Goal: Transaction & Acquisition: Purchase product/service

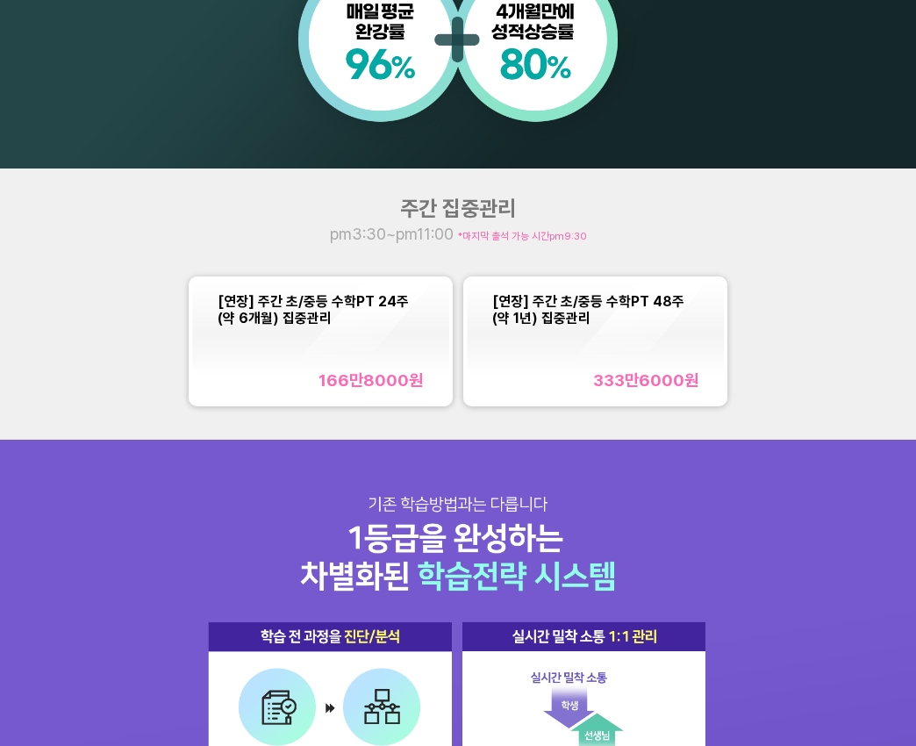
scroll to position [965, 0]
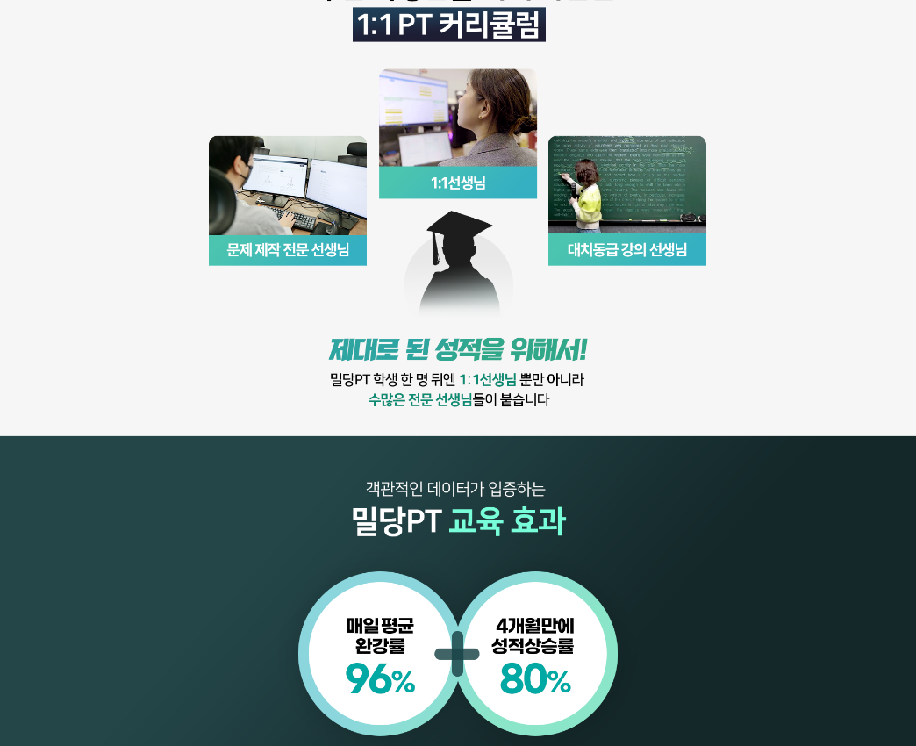
scroll to position [877, 0]
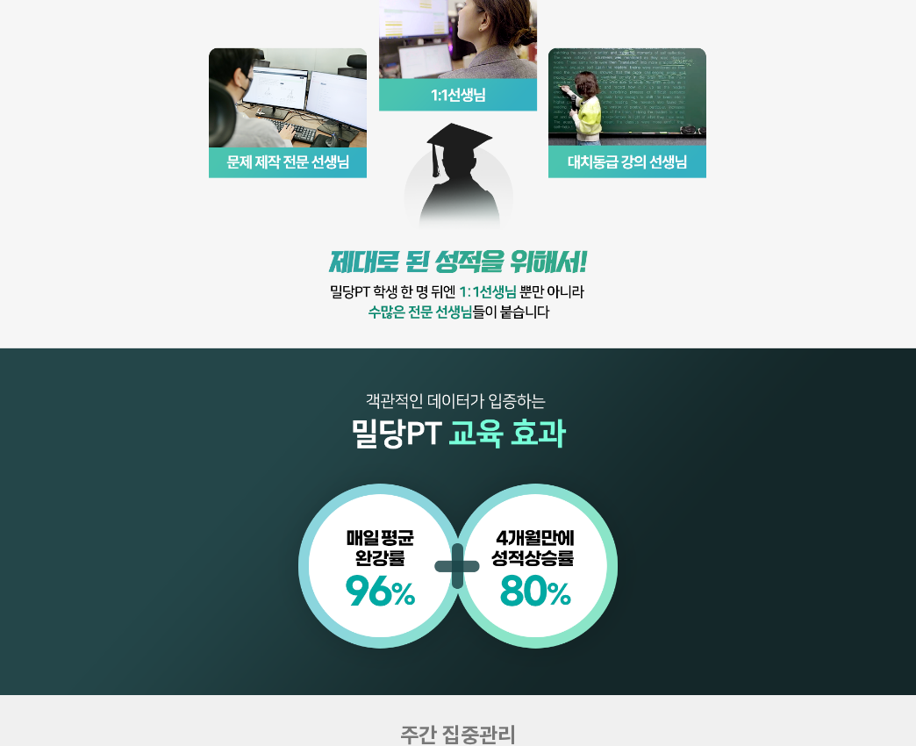
scroll to position [1053, 0]
